Goal: Information Seeking & Learning: Learn about a topic

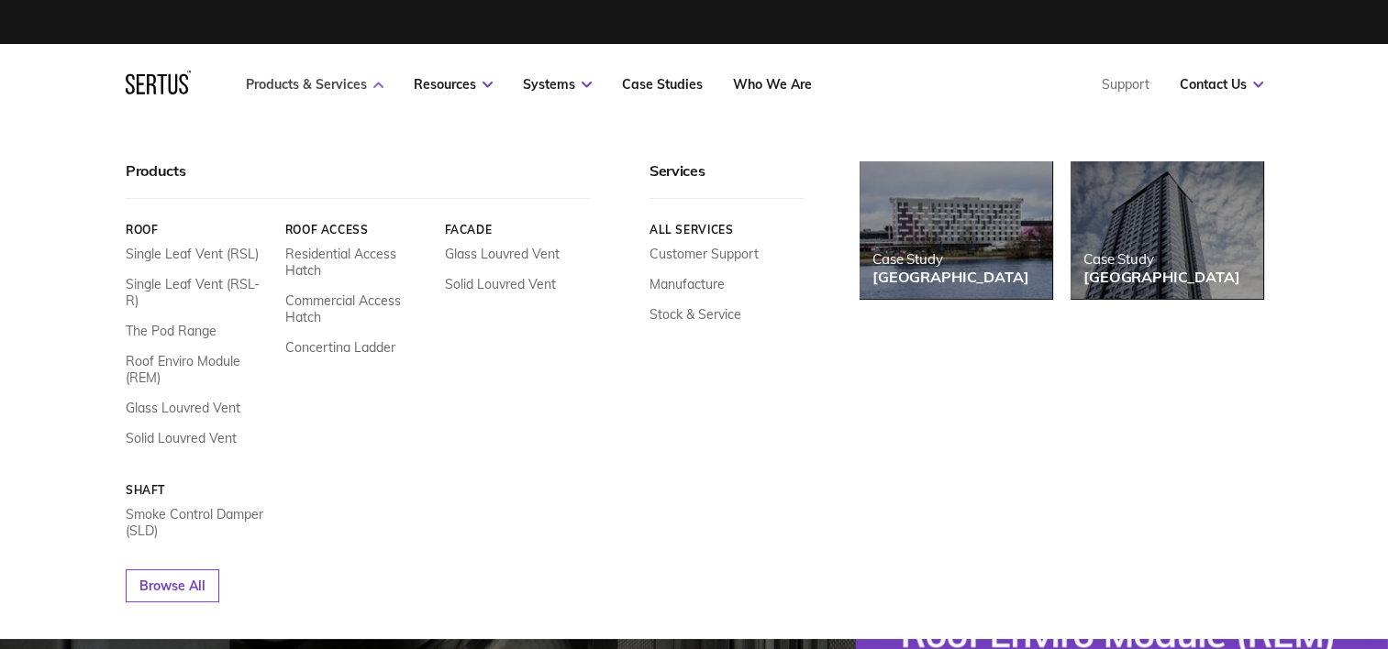
click at [311, 85] on link "Products & Services" at bounding box center [315, 84] width 138 height 17
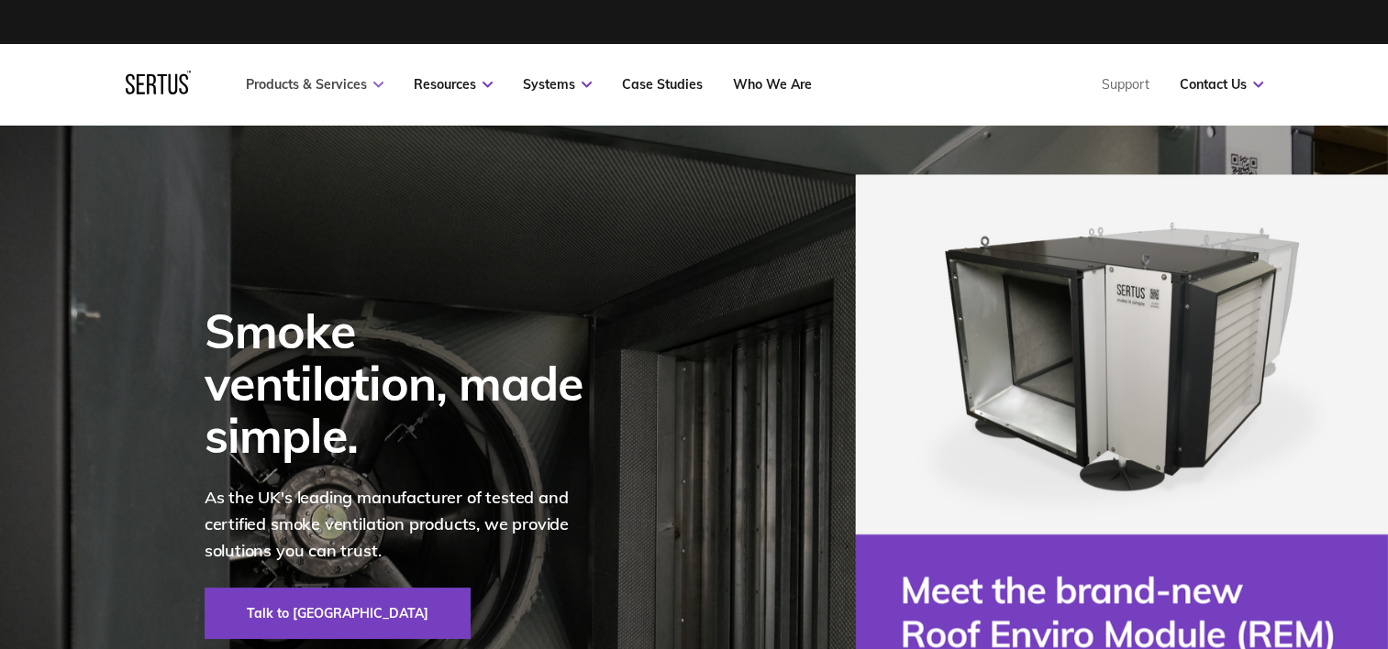
click at [312, 84] on link "Products & Services" at bounding box center [315, 84] width 138 height 17
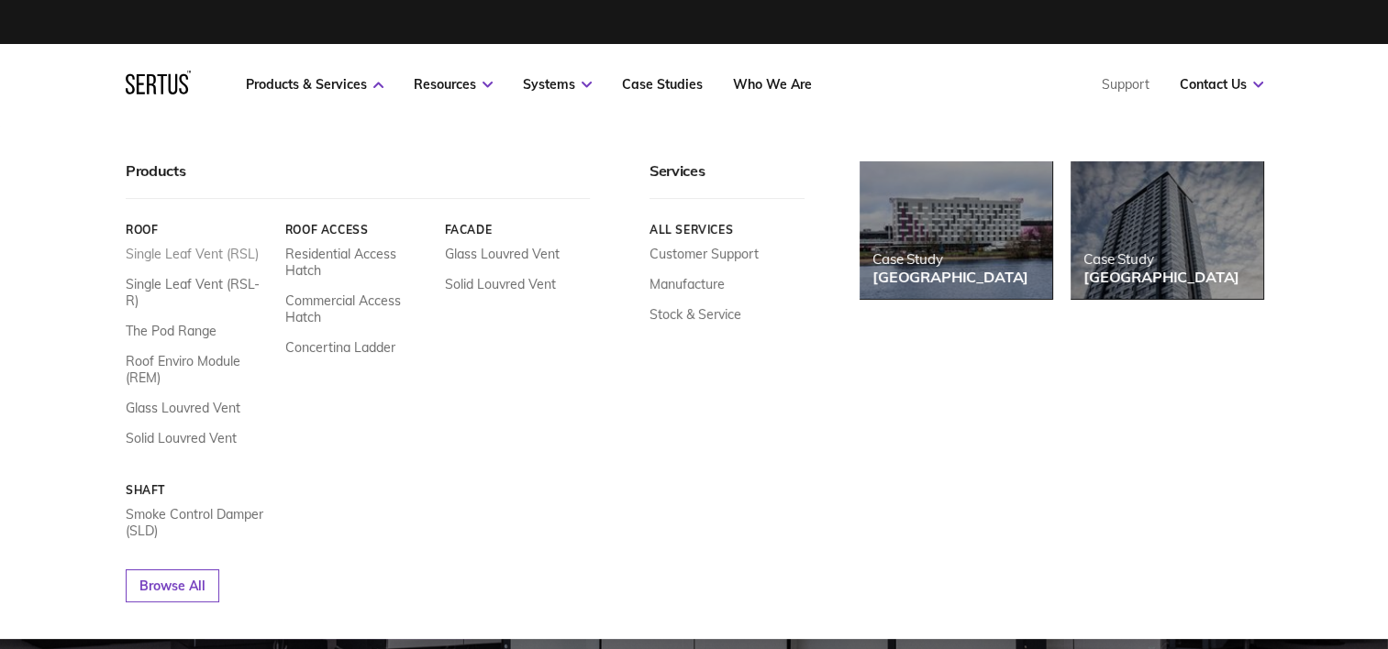
click at [189, 256] on link "Single Leaf Vent (RSL)" at bounding box center [192, 254] width 133 height 17
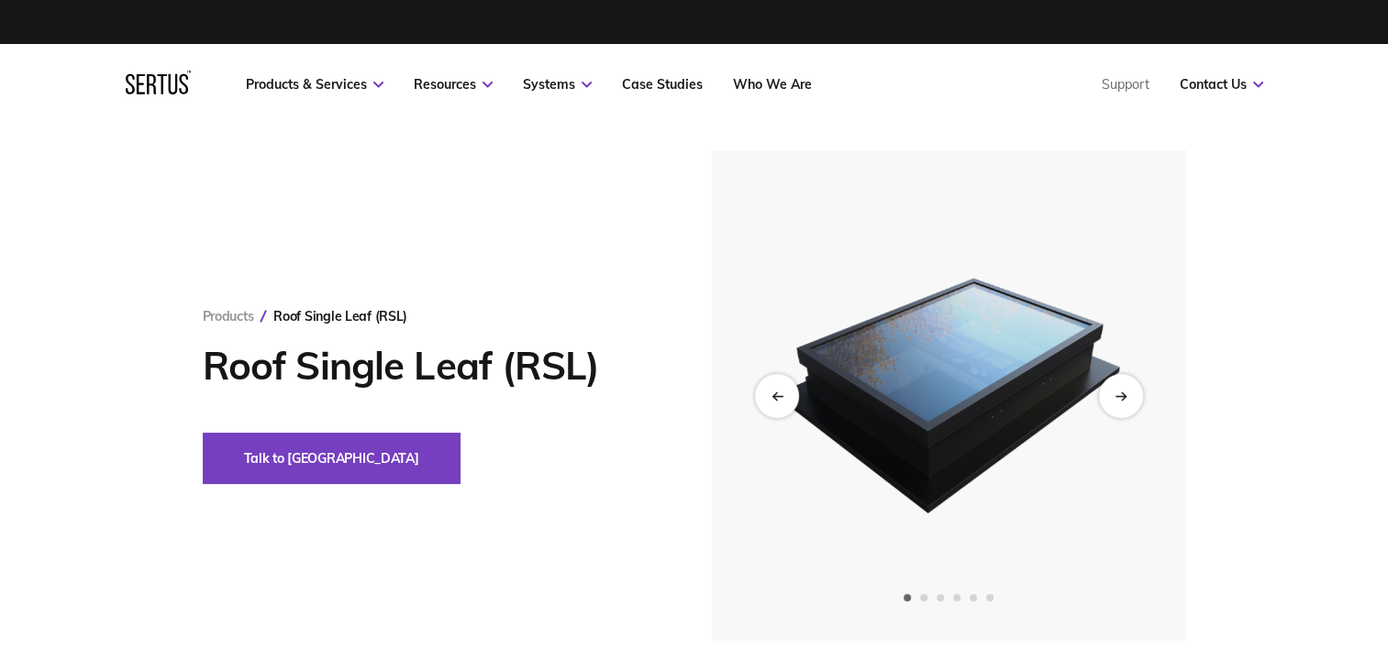
click at [902, 359] on img at bounding box center [948, 395] width 450 height 491
click at [1114, 392] on div "Next slide" at bounding box center [1120, 395] width 45 height 45
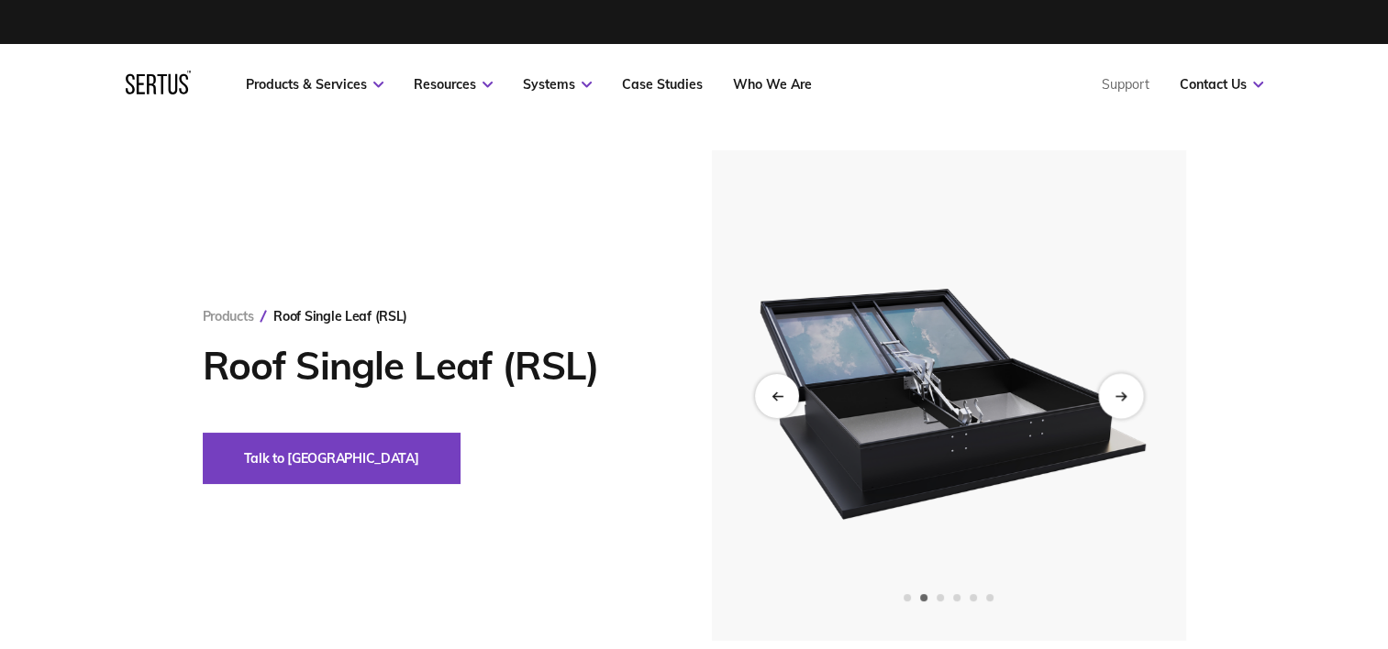
click at [1114, 392] on icon "Next slide" at bounding box center [1120, 396] width 12 height 10
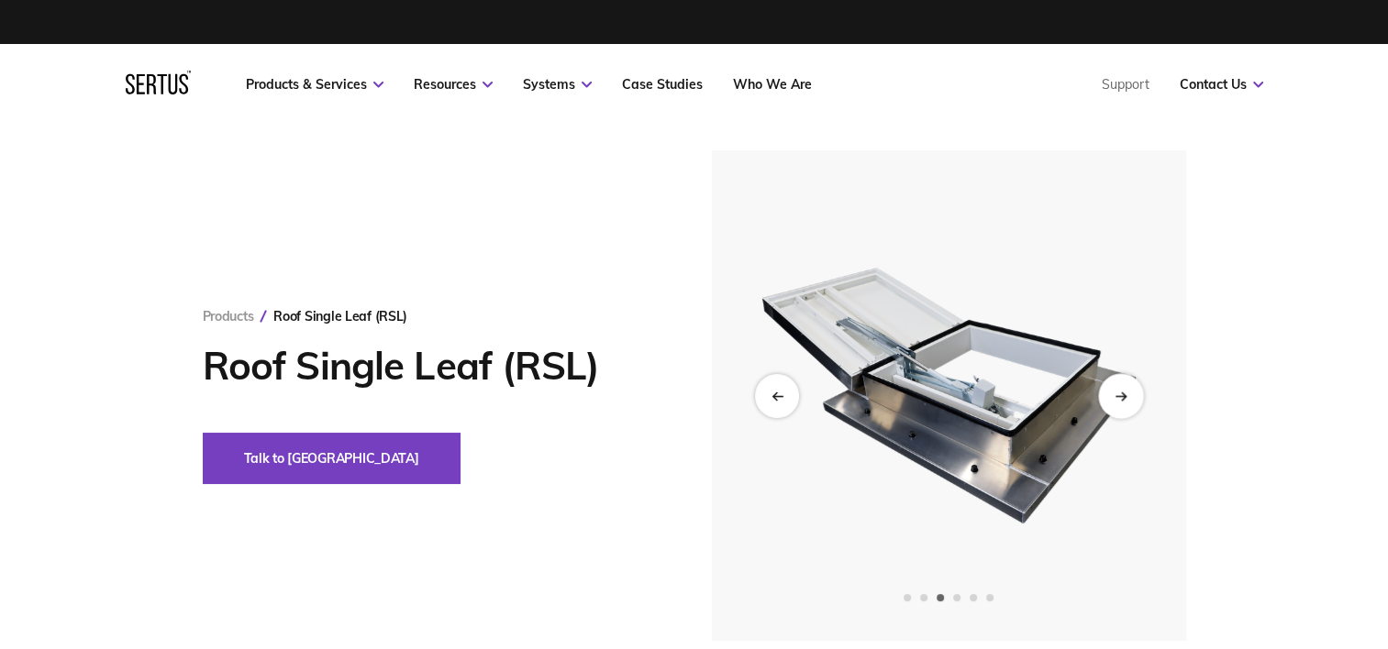
click at [1114, 392] on icon "Next slide" at bounding box center [1120, 396] width 12 height 10
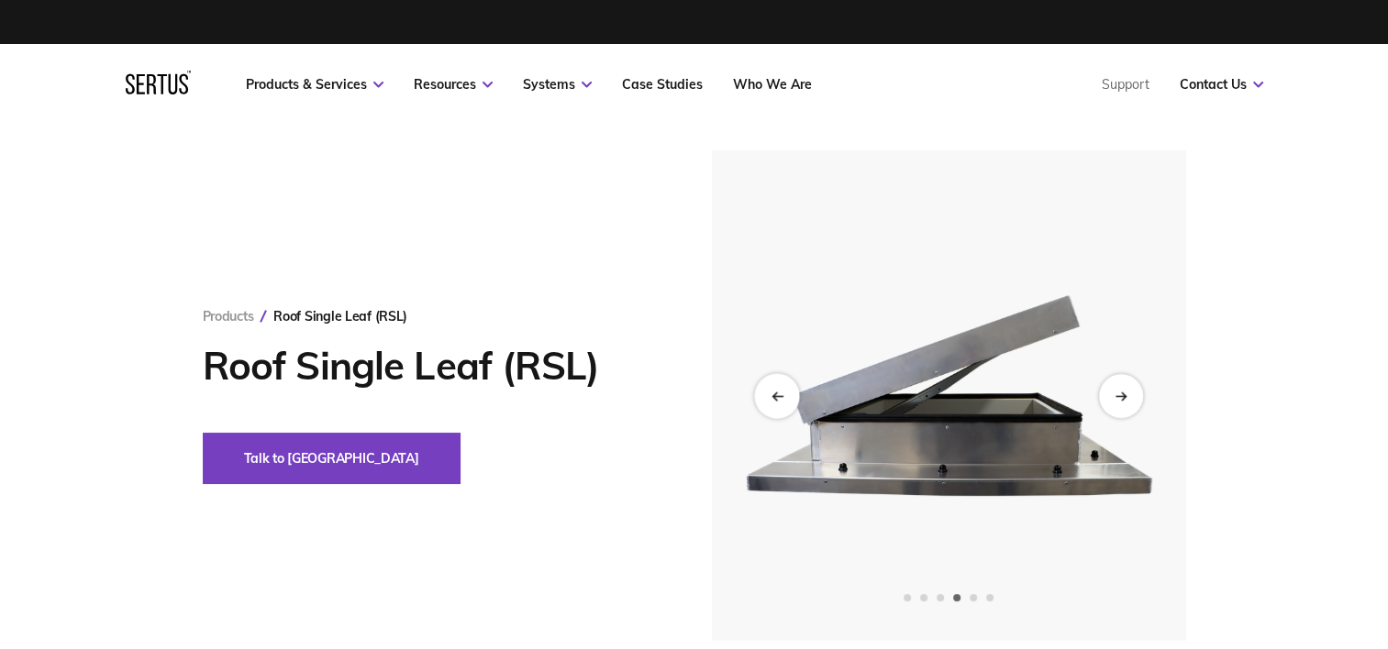
click at [767, 396] on div "Previous slide" at bounding box center [776, 395] width 45 height 45
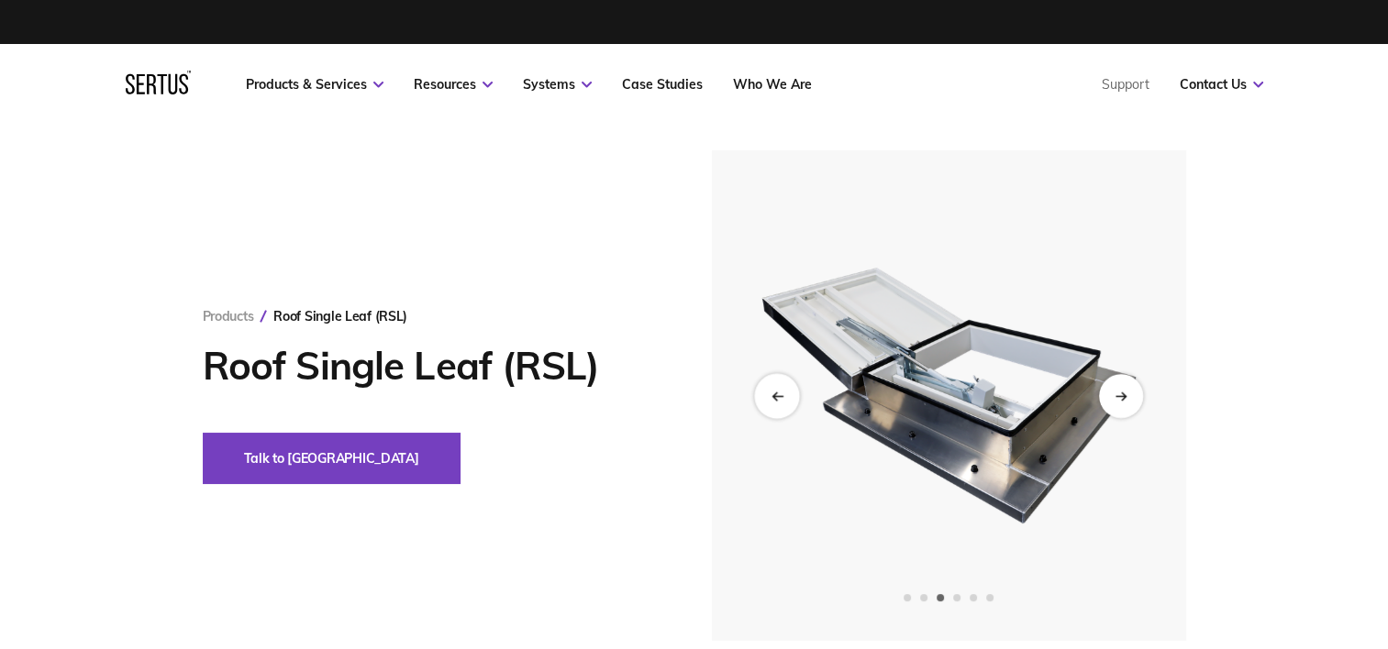
click at [767, 396] on div "Previous slide" at bounding box center [776, 395] width 45 height 45
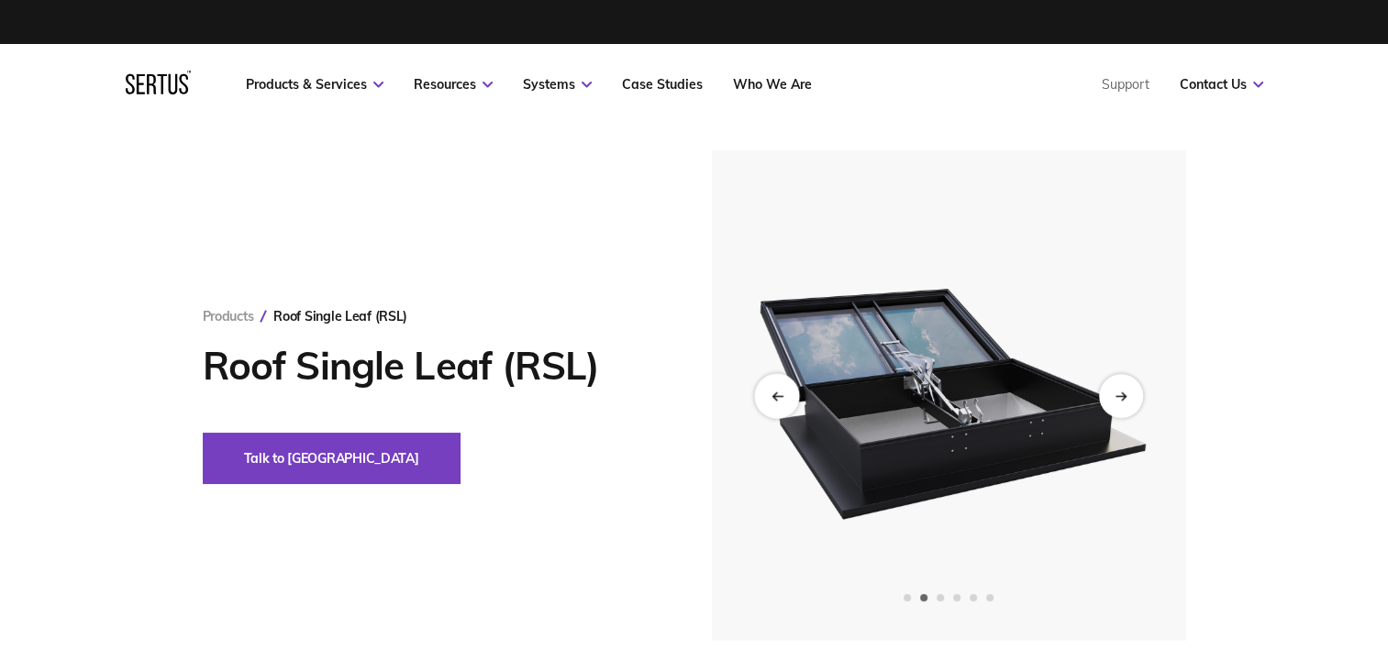
click at [763, 396] on div "Previous slide" at bounding box center [776, 395] width 45 height 45
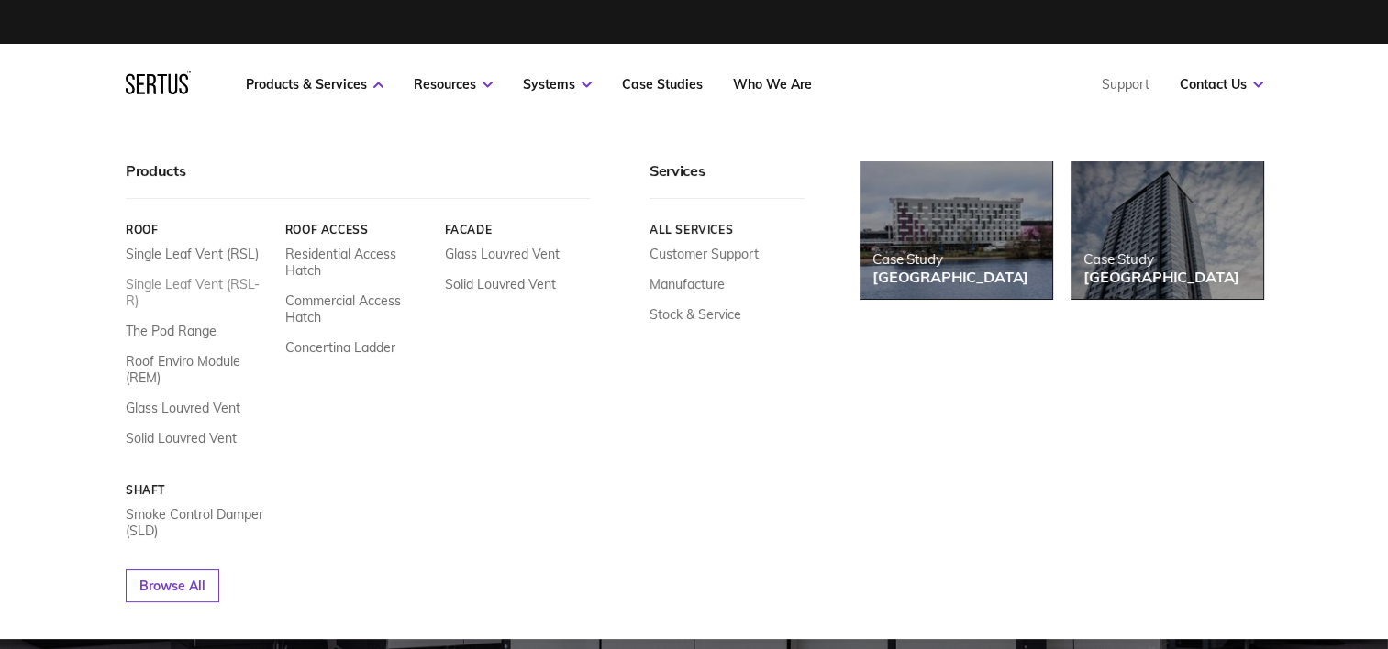
click at [180, 283] on link "Single Leaf Vent (RSL-R)" at bounding box center [199, 292] width 146 height 33
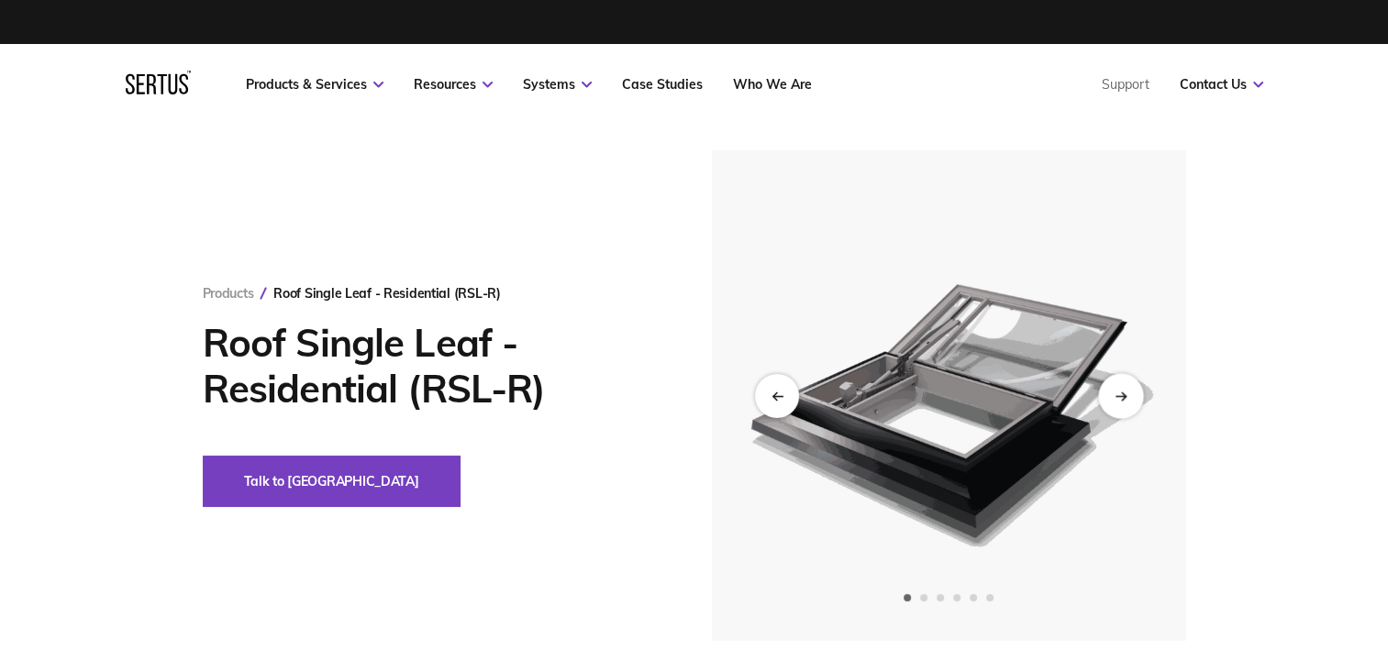
click at [1131, 384] on div "Next slide" at bounding box center [1120, 395] width 45 height 45
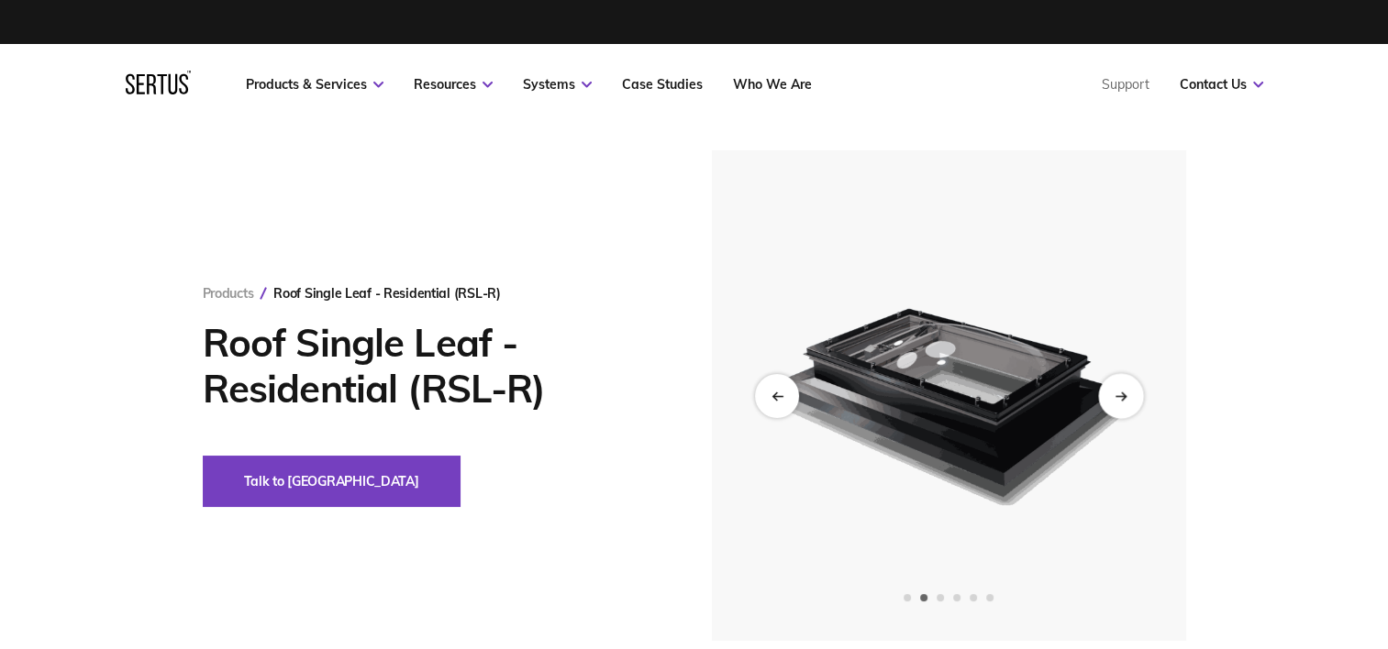
click at [1130, 385] on div "Next slide" at bounding box center [1120, 395] width 45 height 45
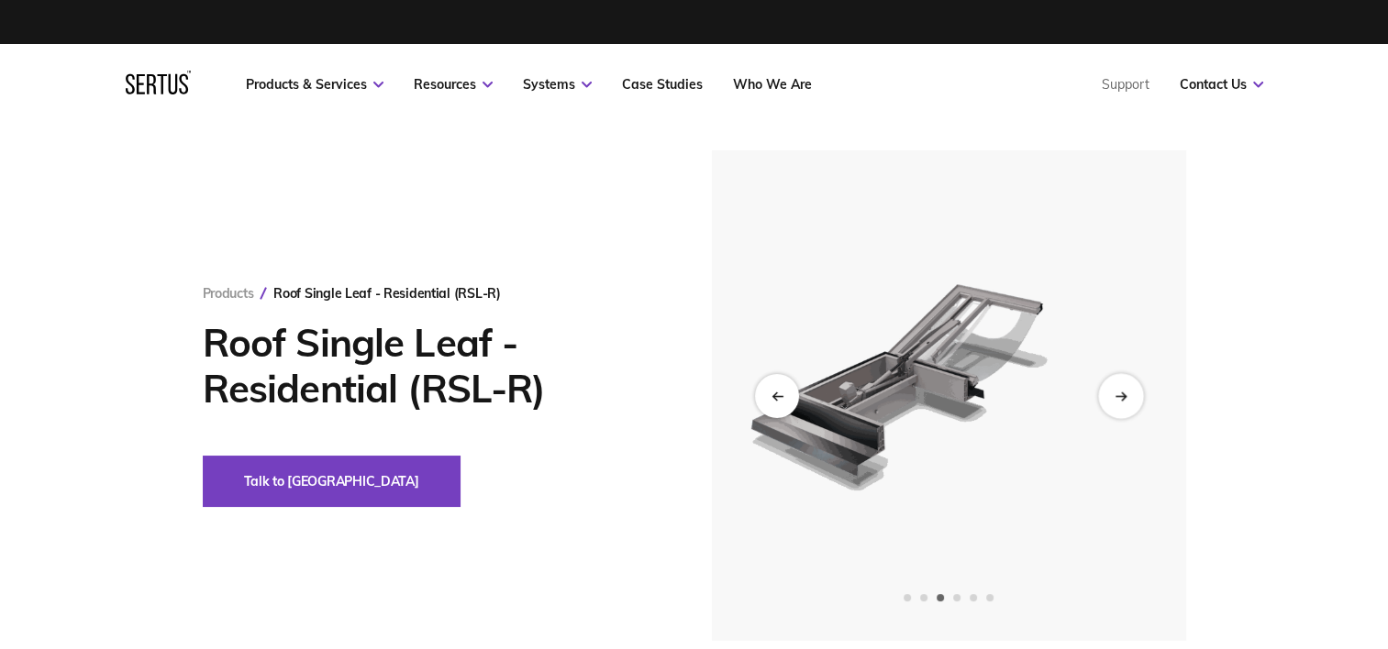
click at [1130, 385] on div "Next slide" at bounding box center [1120, 395] width 45 height 45
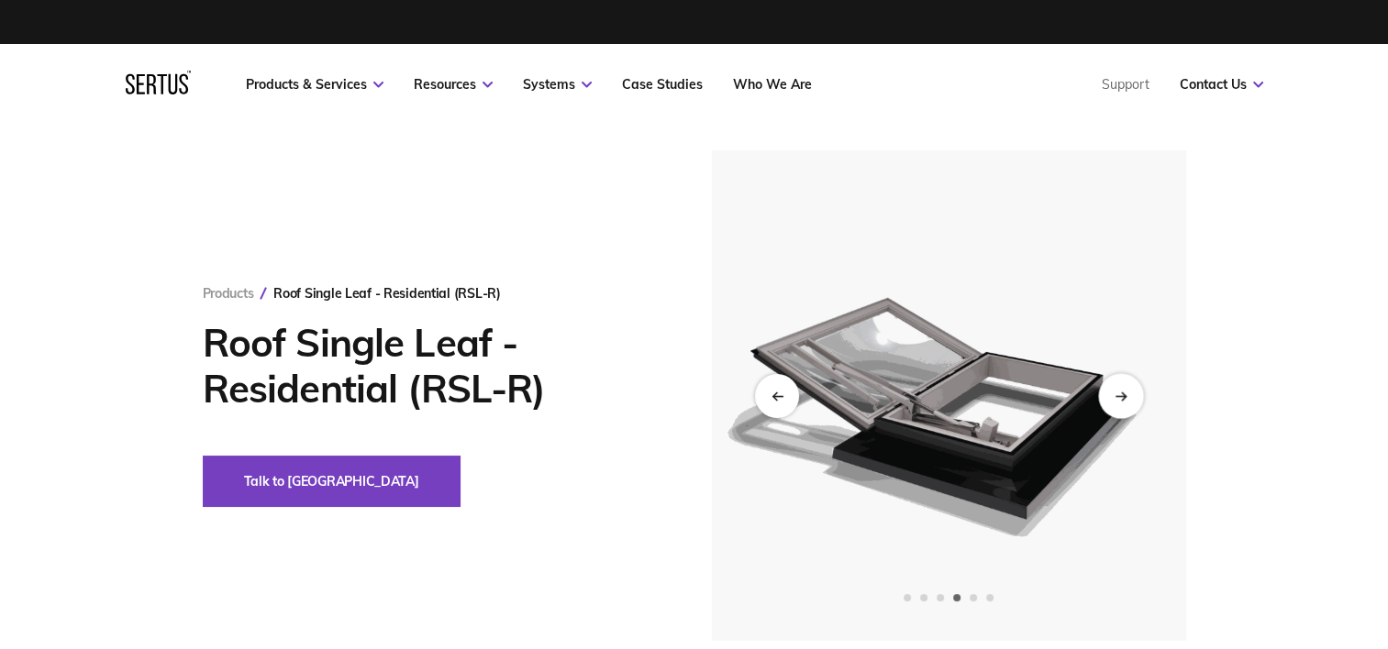
click at [1124, 389] on div "Next slide" at bounding box center [1120, 395] width 45 height 45
